Goal: Task Accomplishment & Management: Complete application form

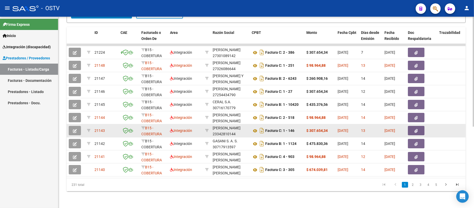
scroll to position [104, 0]
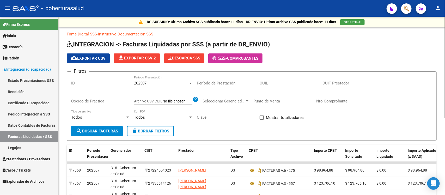
click at [85, 57] on span "cloud_download Exportar CSV" at bounding box center [88, 58] width 35 height 5
click at [96, 58] on span "cloud_download Exportar CSV" at bounding box center [88, 58] width 35 height 5
click at [38, 78] on link "Estado Presentaciones SSS" at bounding box center [29, 80] width 58 height 11
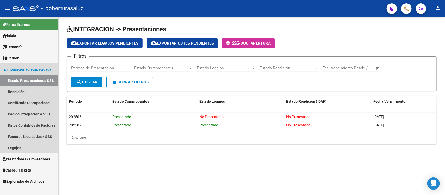
click at [35, 69] on span "Integración (discapacidad)" at bounding box center [27, 69] width 48 height 6
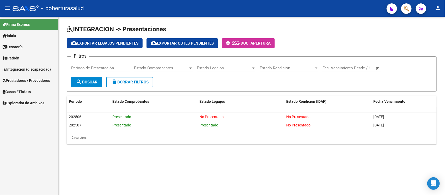
click at [35, 69] on span "Integración (discapacidad)" at bounding box center [27, 69] width 48 height 6
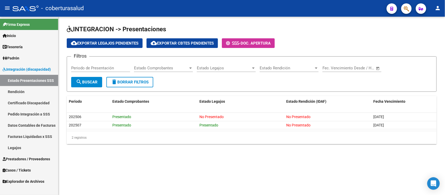
click at [33, 120] on link "Datos Contables de Facturas" at bounding box center [29, 125] width 58 height 11
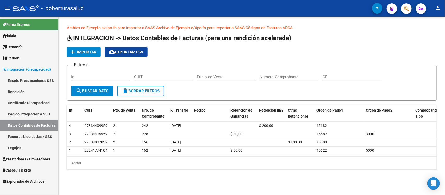
click at [33, 114] on link "Pedido Integración a SSS" at bounding box center [29, 113] width 58 height 11
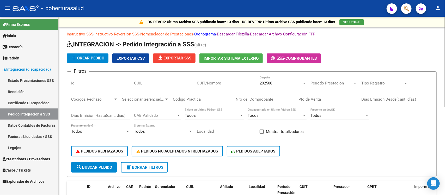
click at [169, 33] on link "Nomenclador de Prestaciones" at bounding box center [166, 34] width 53 height 5
click at [178, 33] on link "Nomenclador de Prestaciones" at bounding box center [166, 34] width 53 height 5
click at [110, 34] on link "Instructivo Reversión SSS" at bounding box center [116, 34] width 45 height 5
click at [241, 81] on input "CUIT/Nombre" at bounding box center [226, 83] width 59 height 5
click at [232, 82] on input "3070888" at bounding box center [226, 83] width 59 height 5
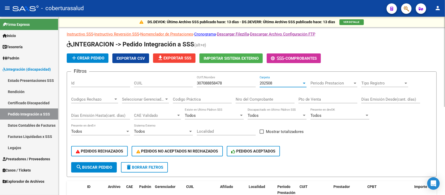
click at [269, 82] on span "202508" at bounding box center [265, 83] width 13 height 5
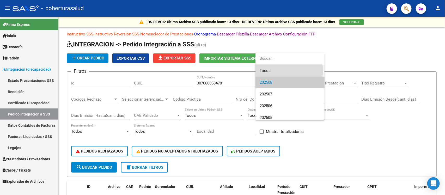
click at [282, 70] on span "Todos" at bounding box center [289, 71] width 61 height 12
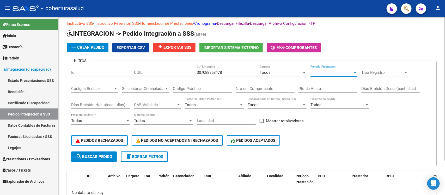
scroll to position [10, 0]
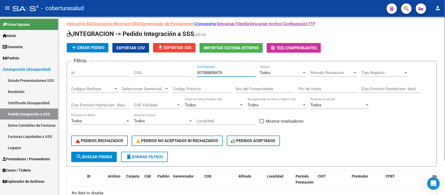
drag, startPoint x: 224, startPoint y: 72, endPoint x: 187, endPoint y: 71, distance: 37.0
click at [187, 71] on div "Filtros Id CUIL 307088858478 CUIT/Nombre Todos Carpeta Periodo Prestacion Perio…" at bounding box center [251, 108] width 361 height 86
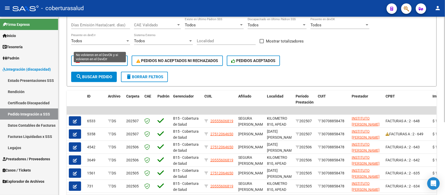
scroll to position [108, 0]
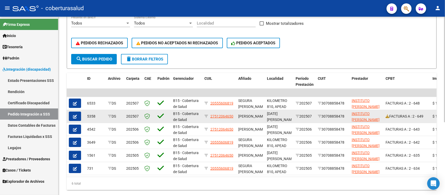
type input "30708858478"
click at [74, 115] on icon "button" at bounding box center [75, 117] width 4 height 4
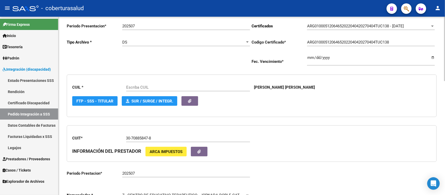
type input "27512064650"
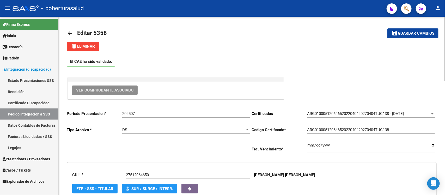
click at [119, 89] on span "Ver Comprobante Asociado" at bounding box center [104, 90] width 57 height 5
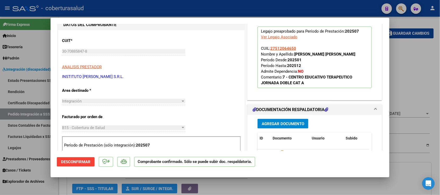
scroll to position [130, 0]
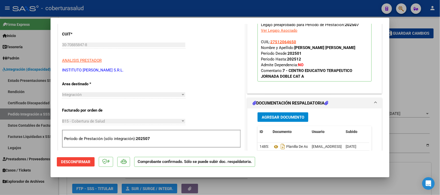
drag, startPoint x: 295, startPoint y: 66, endPoint x: 309, endPoint y: 67, distance: 14.4
click at [309, 67] on p "Legajo preaprobado para Período de Prestación: 202507 Ver Legajo Asociado CUIL:…" at bounding box center [314, 50] width 114 height 61
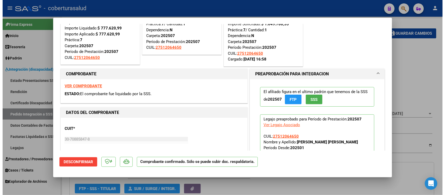
scroll to position [0, 0]
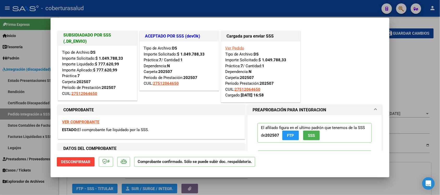
type input "$ 0,00"
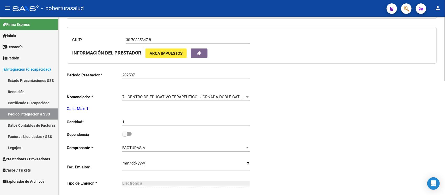
scroll to position [195, 0]
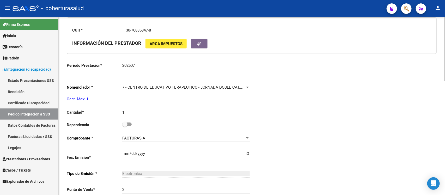
click at [127, 124] on span at bounding box center [124, 124] width 5 height 5
click at [125, 126] on input "checkbox" at bounding box center [124, 126] width 0 height 0
click at [128, 124] on span at bounding box center [128, 124] width 5 height 5
click at [125, 126] on input "checkbox" at bounding box center [124, 126] width 0 height 0
checkbox input "false"
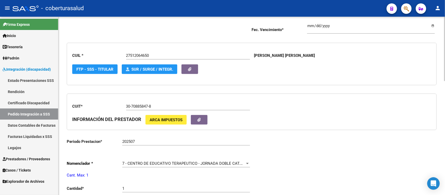
scroll to position [130, 0]
